Goal: Task Accomplishment & Management: Manage account settings

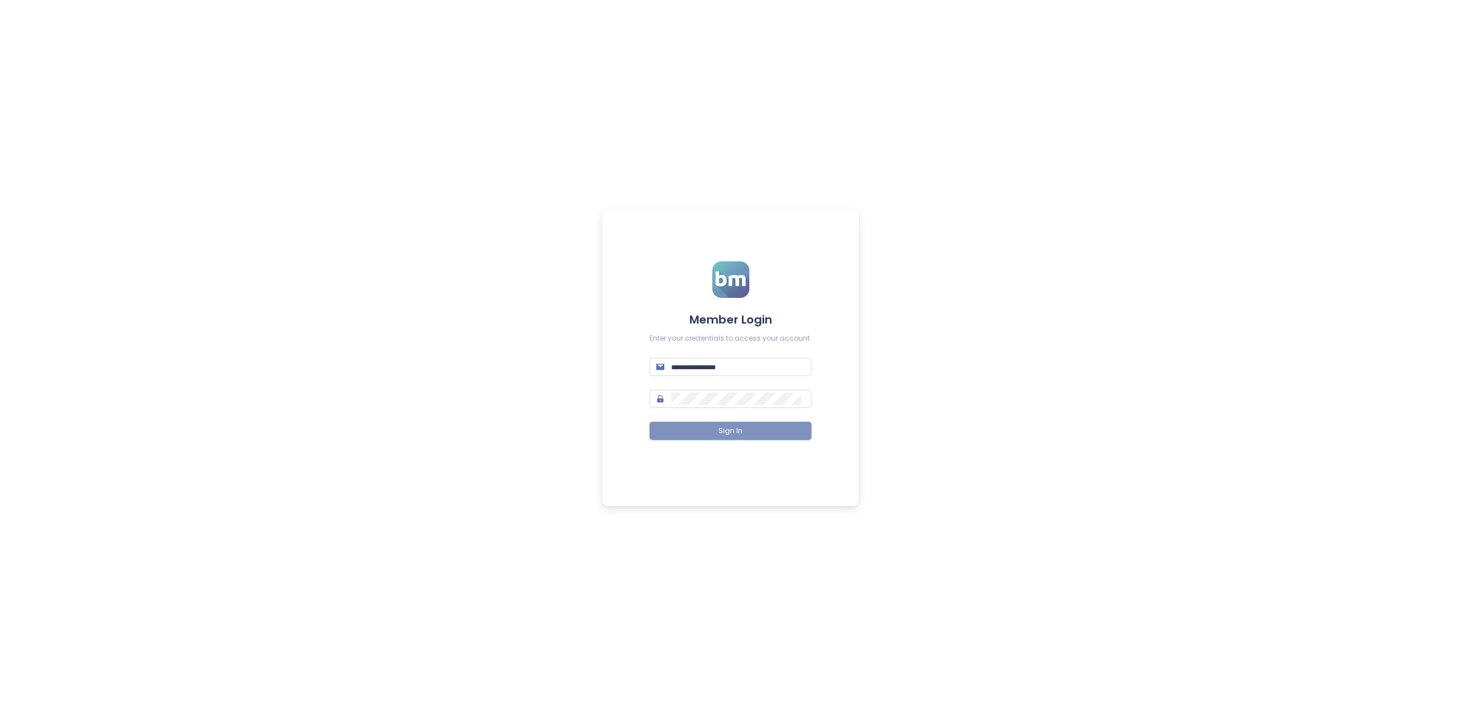
type input "**********"
click at [739, 434] on span "Sign In" at bounding box center [730, 431] width 24 height 11
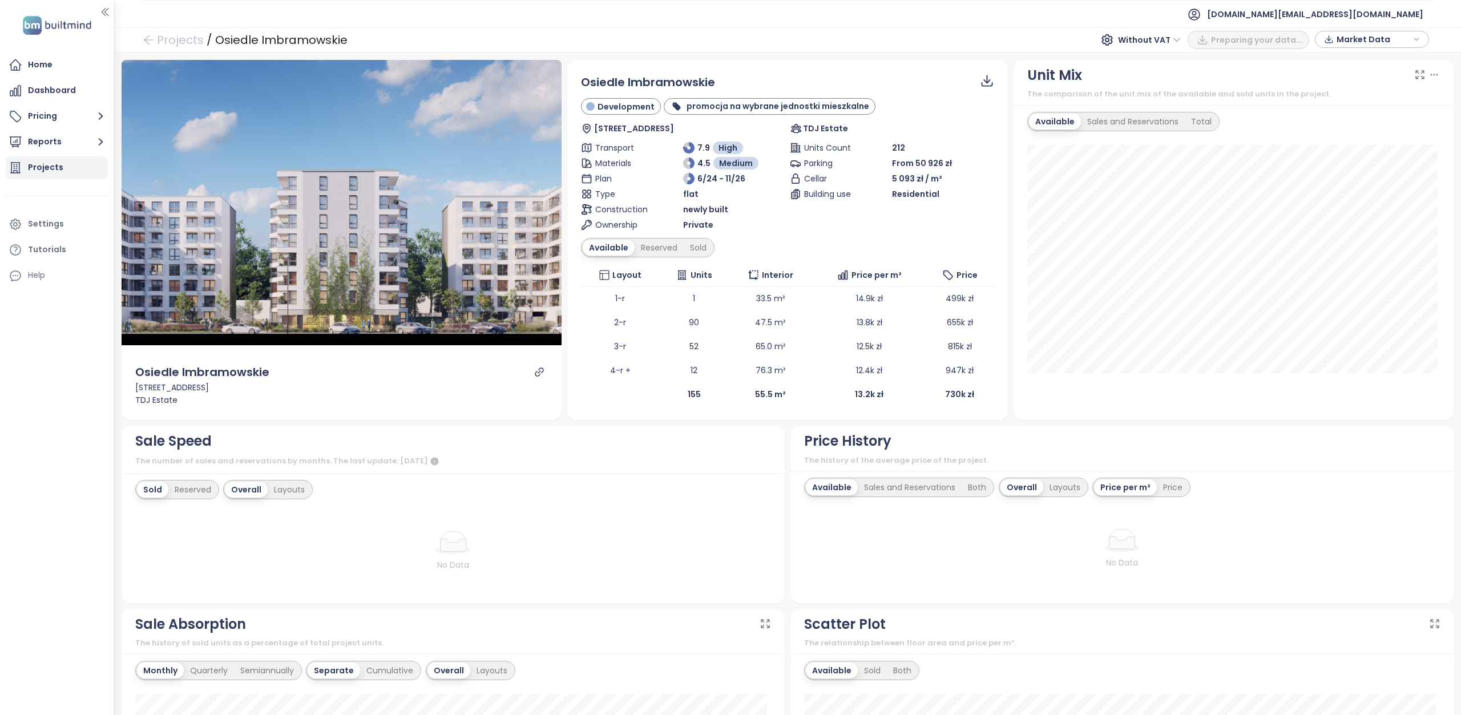
drag, startPoint x: 51, startPoint y: 172, endPoint x: 82, endPoint y: 168, distance: 31.6
click at [51, 172] on div "Projects" at bounding box center [45, 167] width 35 height 14
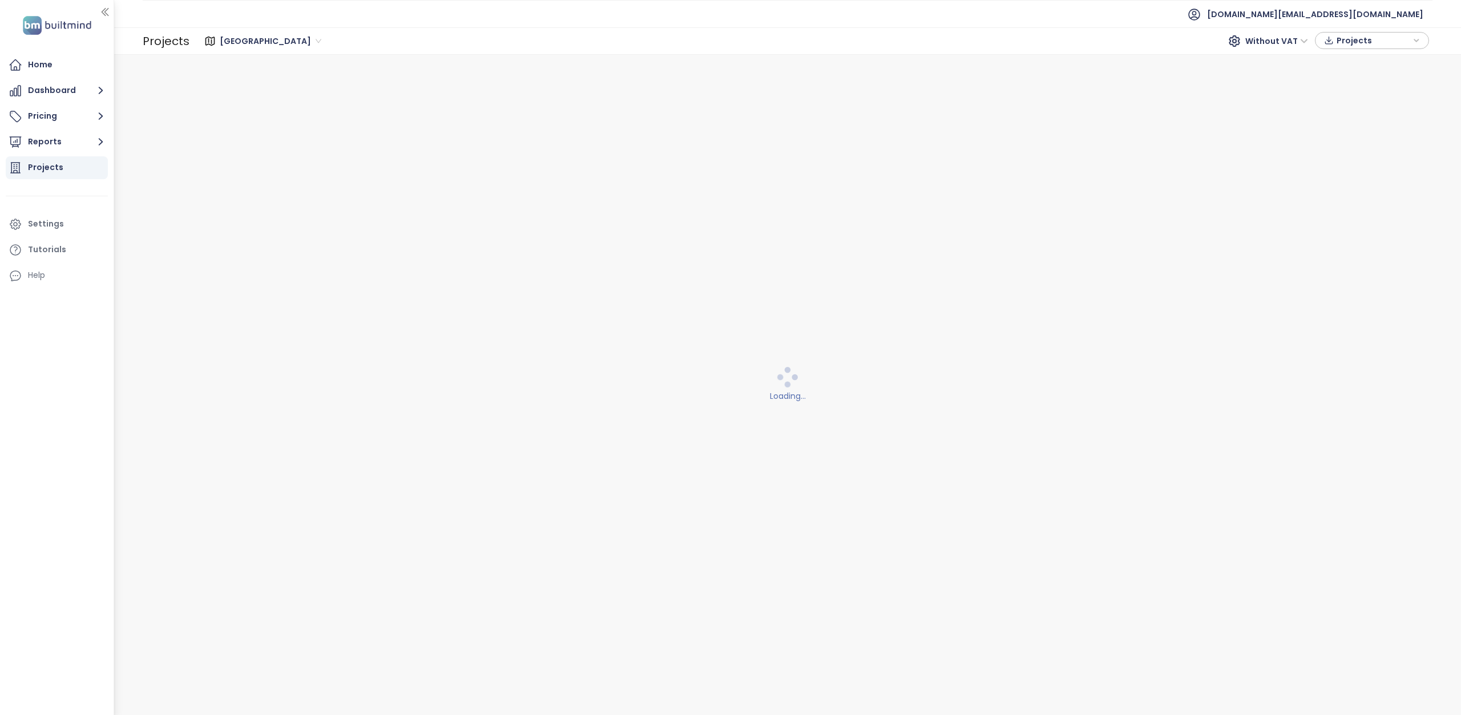
click at [267, 41] on span "Warszawa" at bounding box center [271, 41] width 102 height 17
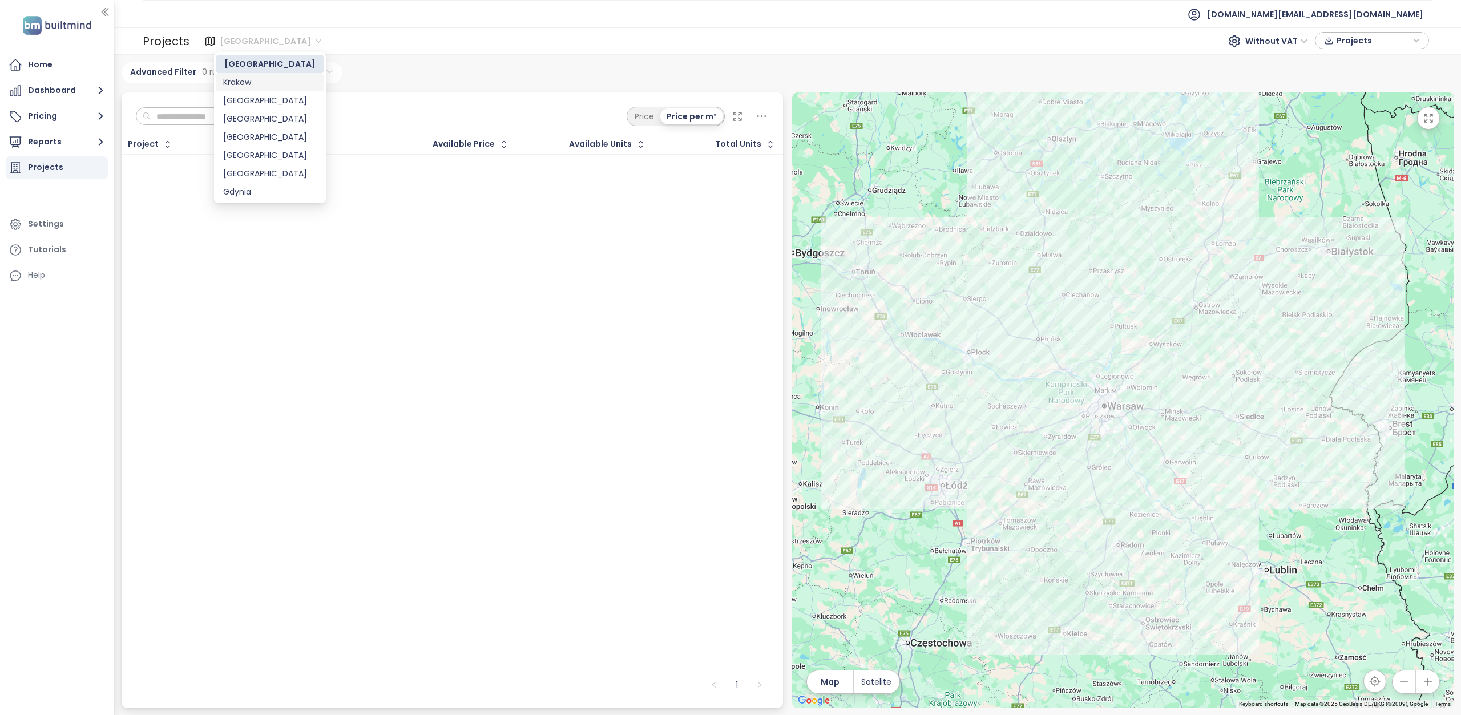
click at [276, 80] on div "Krakow" at bounding box center [270, 82] width 94 height 13
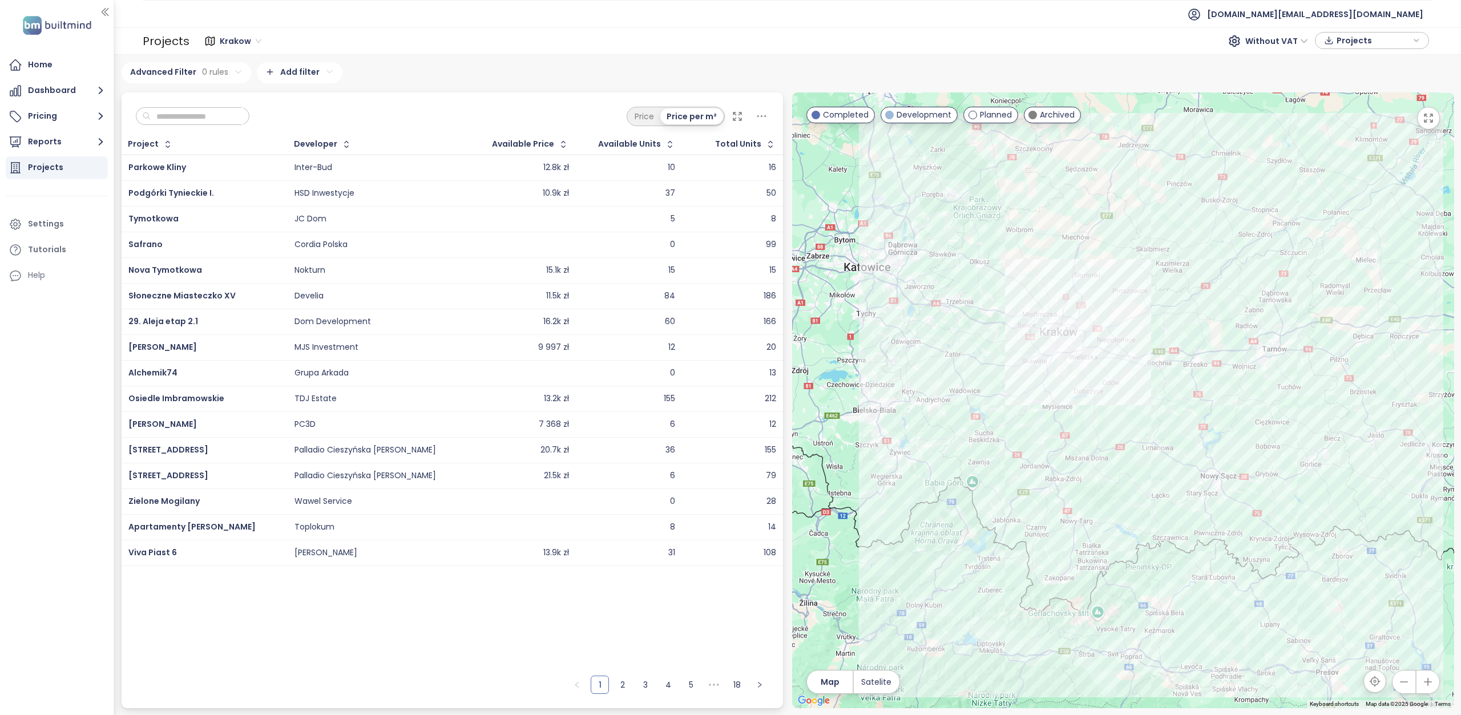
click at [217, 115] on input "text" at bounding box center [197, 116] width 92 height 17
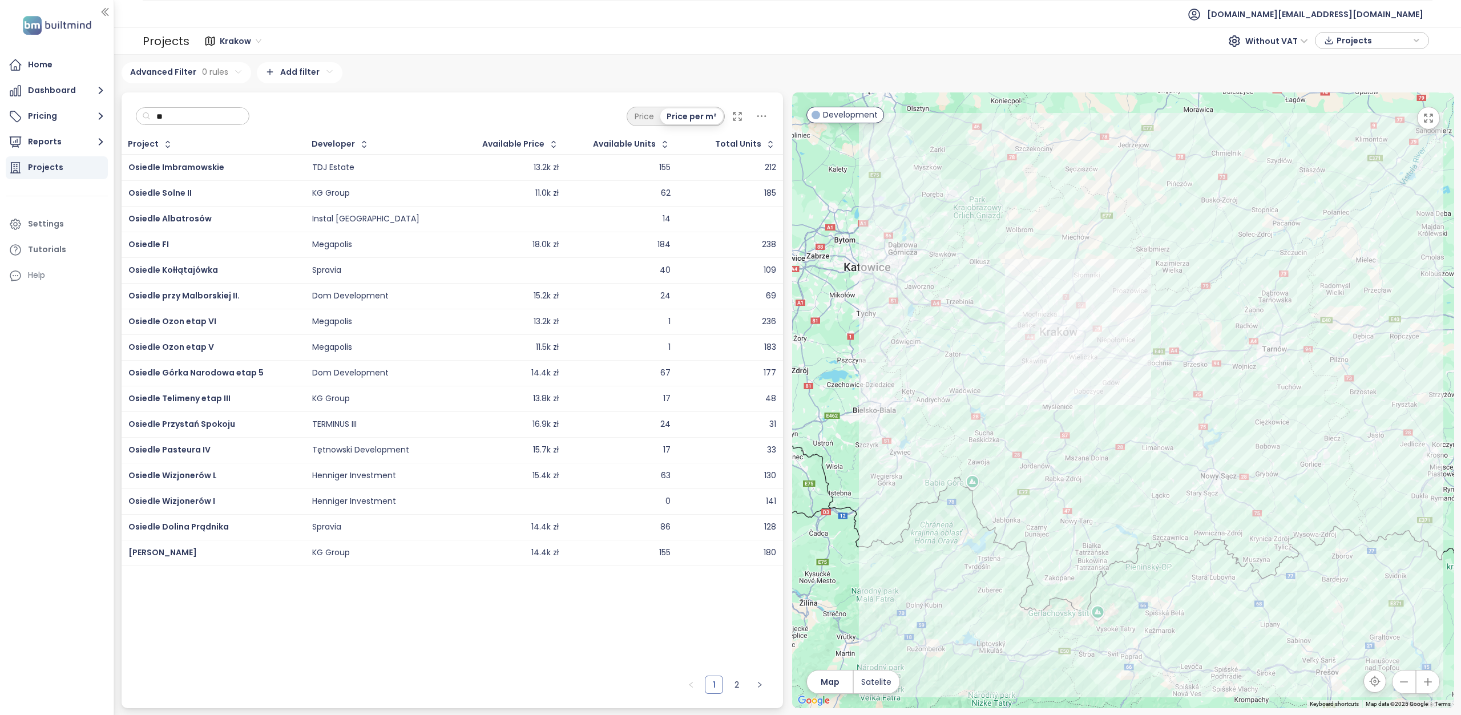
type input "*"
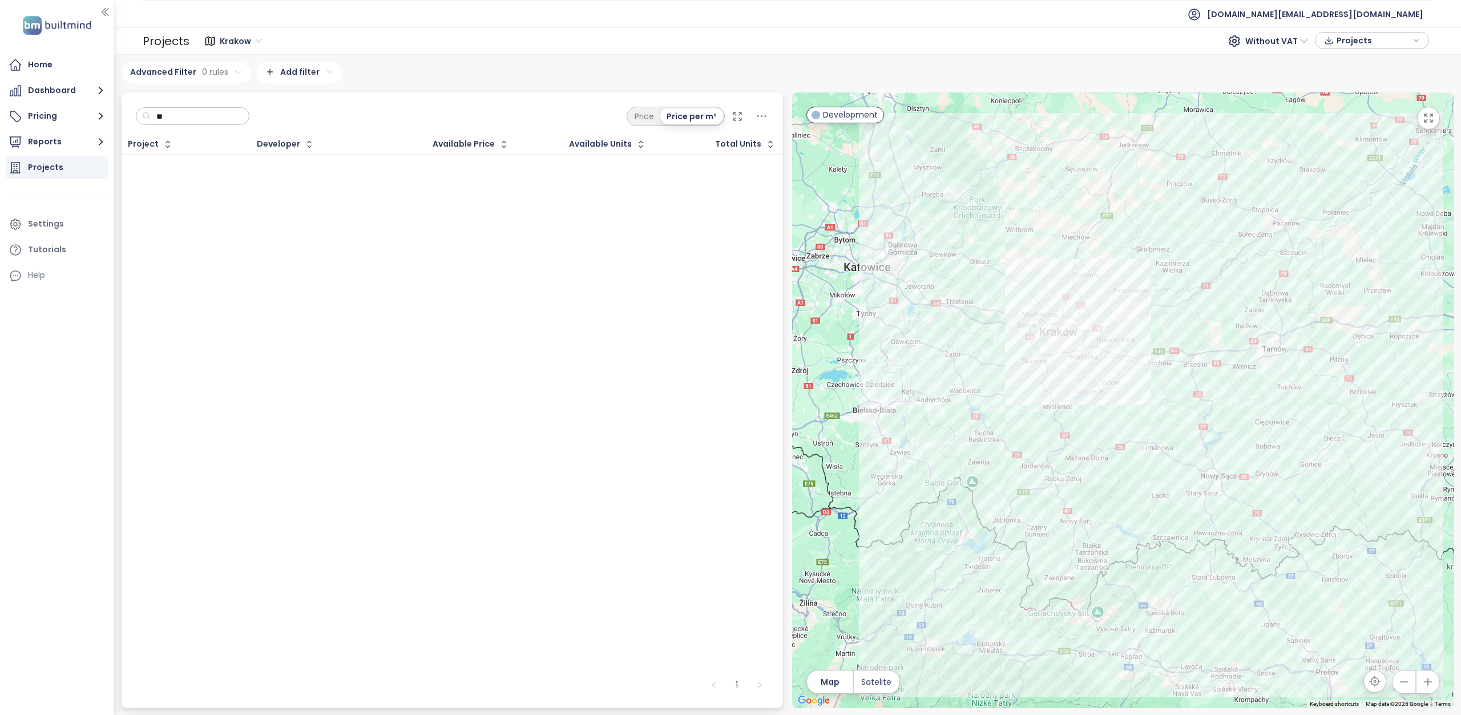
type input "*"
